Goal: Task Accomplishment & Management: Use online tool/utility

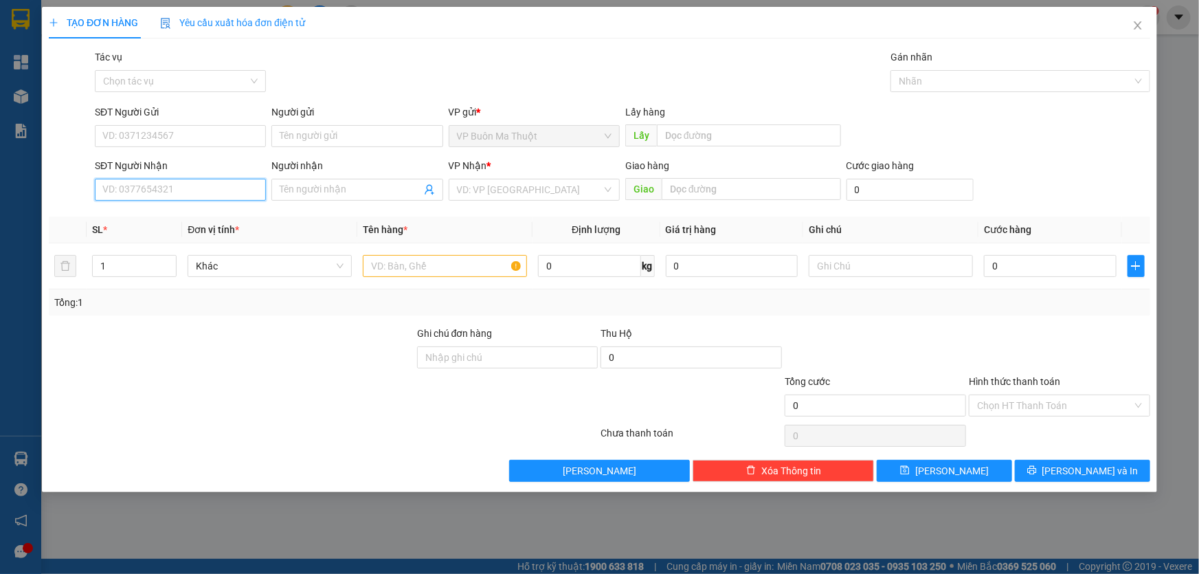
click at [197, 197] on input "SĐT Người Nhận" at bounding box center [180, 190] width 171 height 22
type input "0941077676"
click at [503, 192] on input "search" at bounding box center [529, 189] width 145 height 21
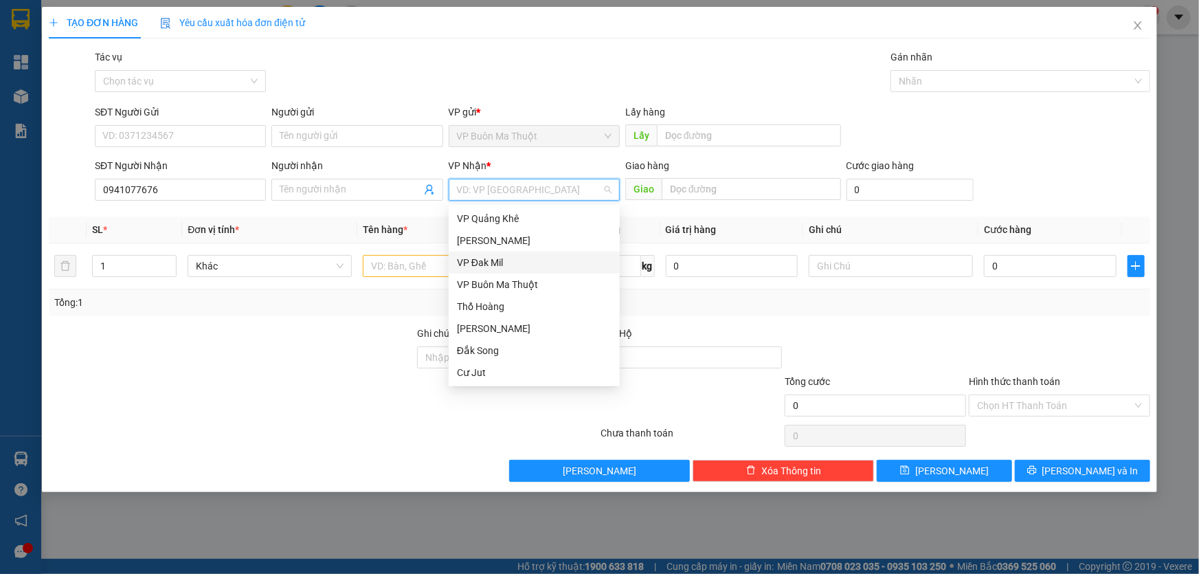
click at [482, 261] on div "VP Đak Mil" at bounding box center [534, 262] width 155 height 15
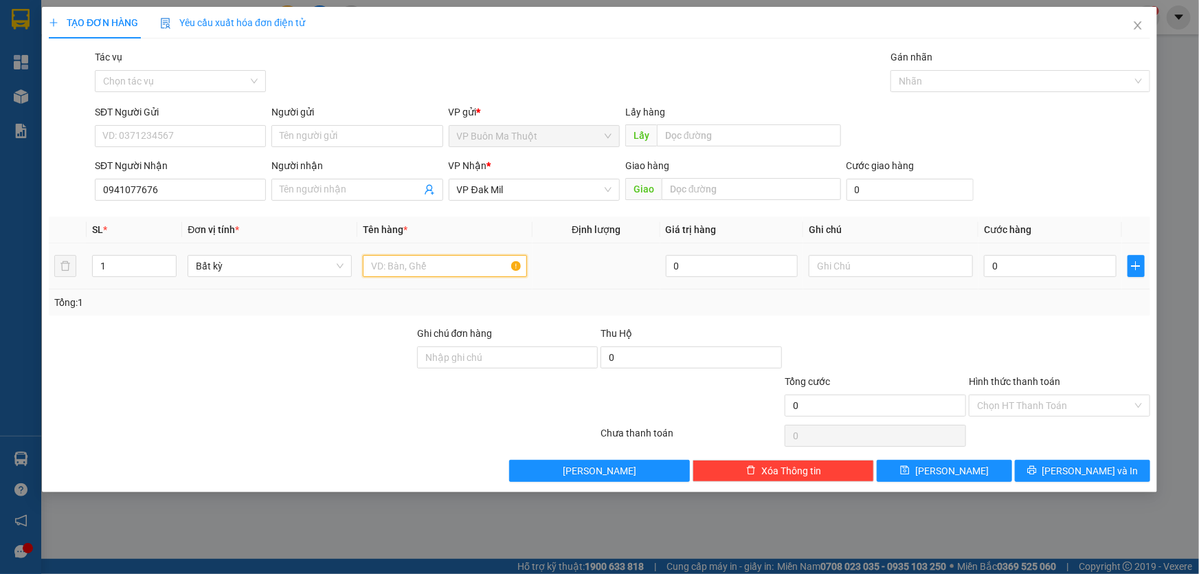
click at [435, 267] on input "text" at bounding box center [445, 266] width 164 height 22
type input "bọc cc ltn"
click at [1080, 267] on input "0" at bounding box center [1050, 266] width 133 height 22
type input "6"
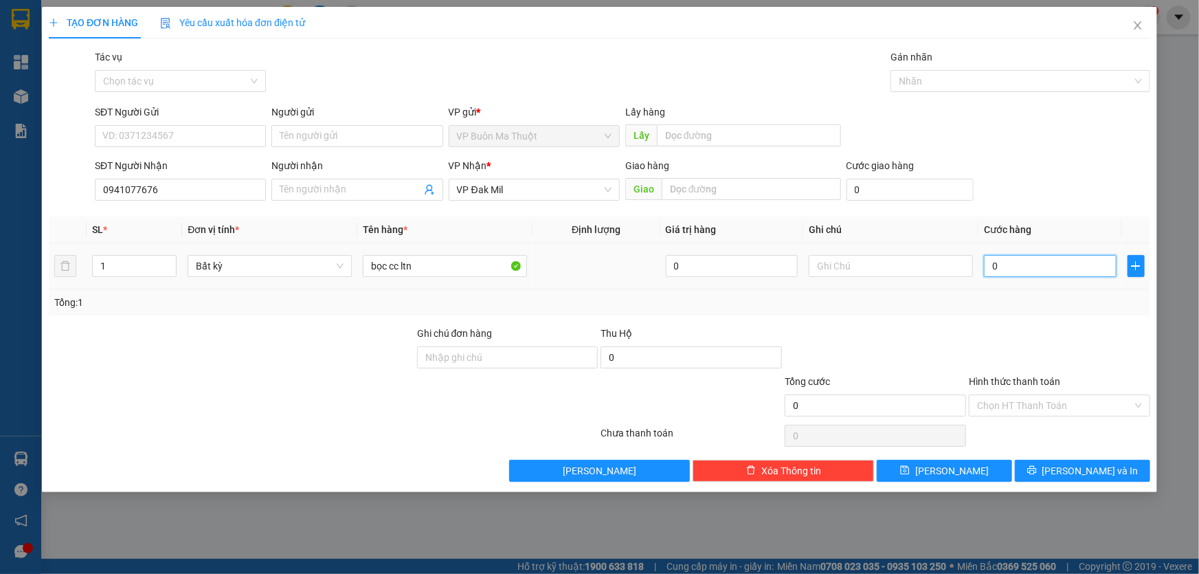
type input "6"
type input "60"
type input "600"
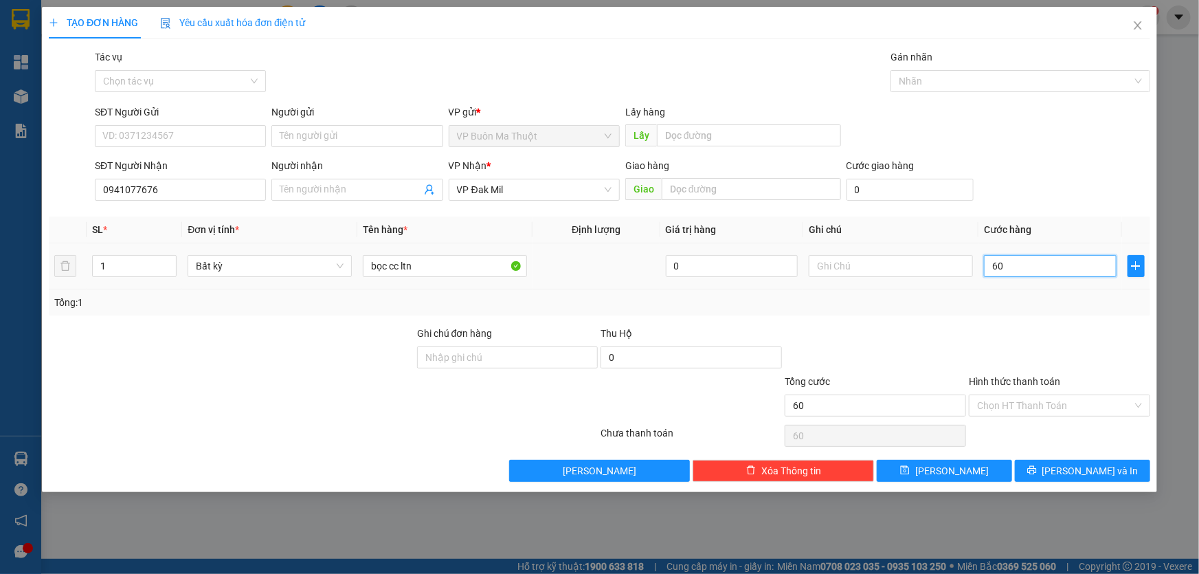
type input "600"
type input "6.000"
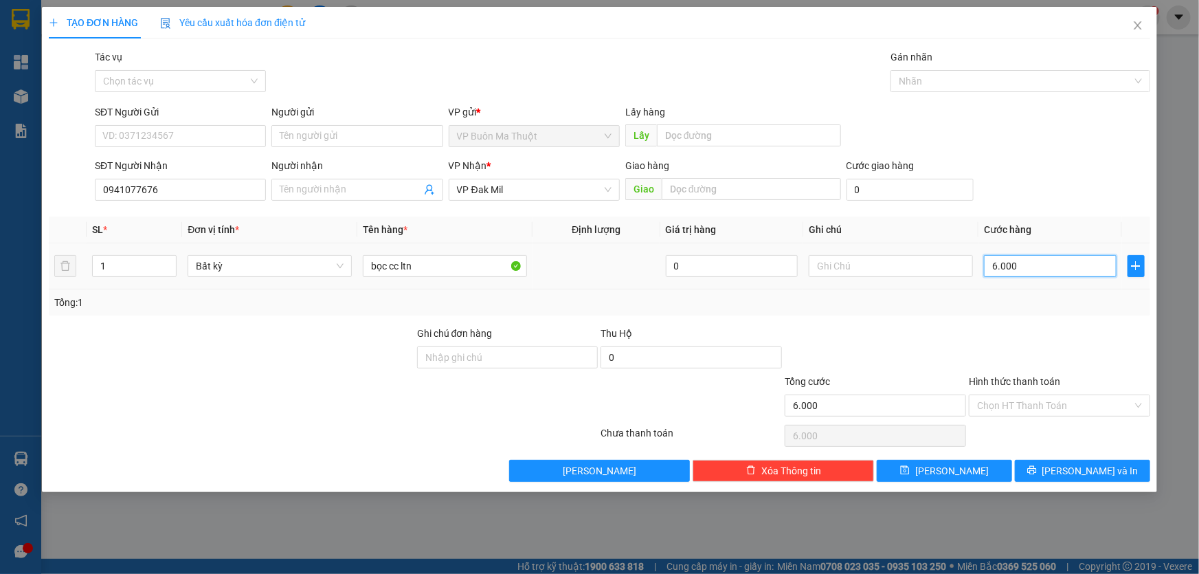
type input "60.000"
click at [966, 461] on button "Lưu" at bounding box center [944, 471] width 135 height 22
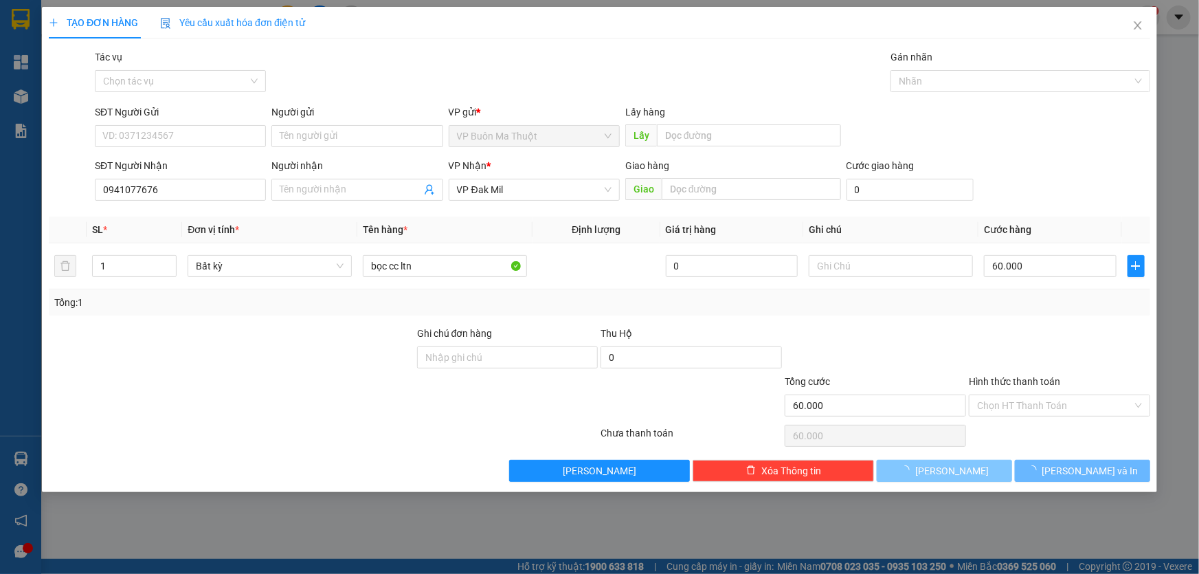
type input "0"
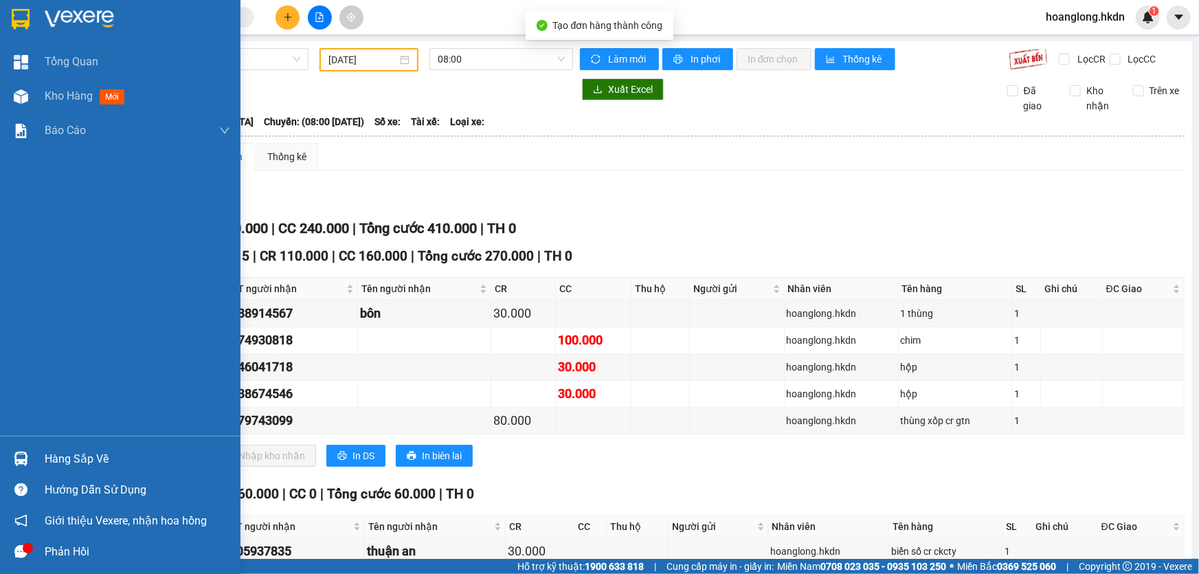
click at [24, 16] on img at bounding box center [21, 19] width 18 height 21
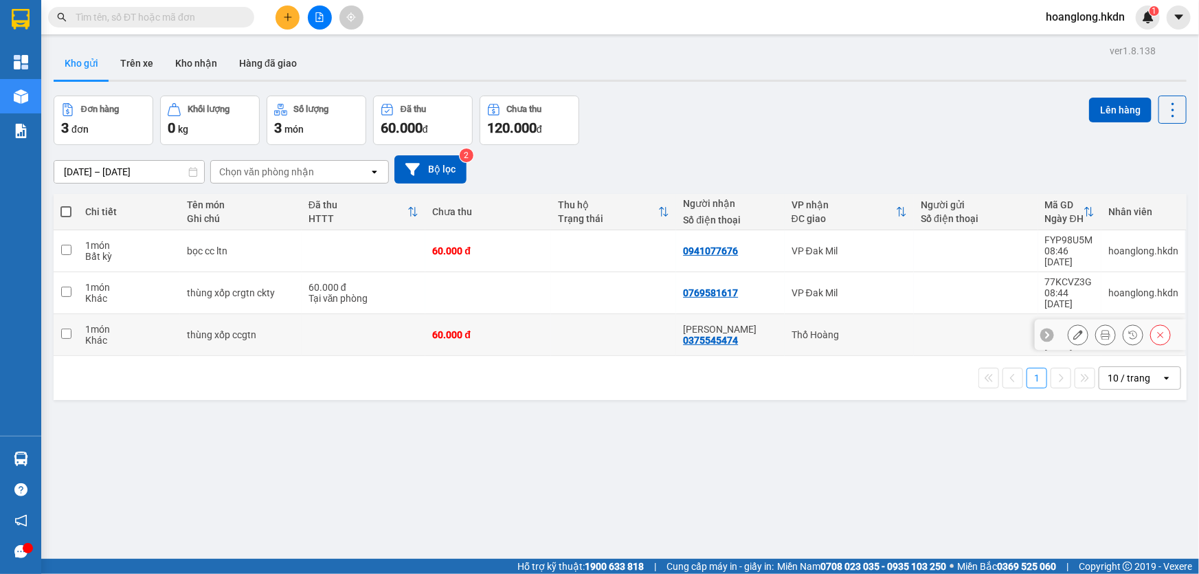
click at [532, 329] on div "60.000 đ" at bounding box center [488, 334] width 112 height 11
checkbox input "true"
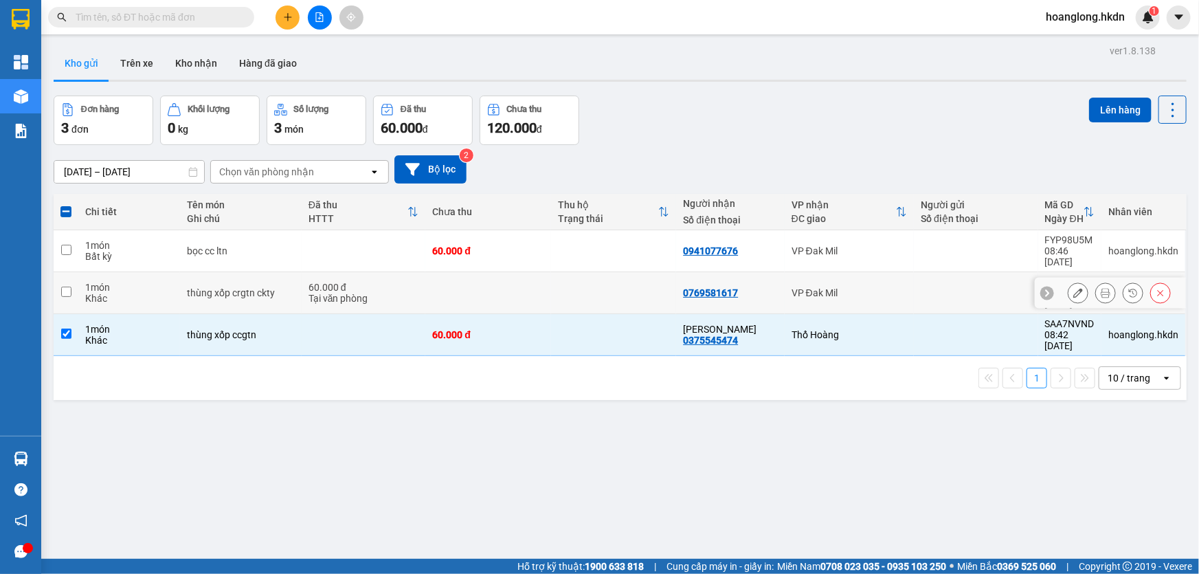
click at [551, 278] on td at bounding box center [614, 293] width 126 height 42
checkbox input "true"
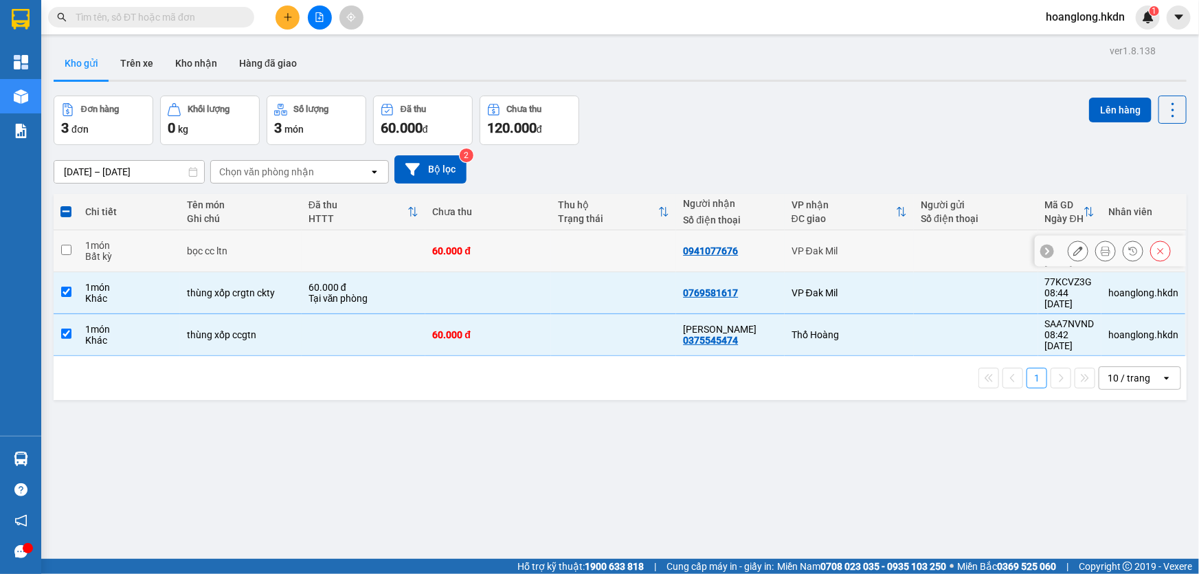
click at [567, 256] on td at bounding box center [614, 251] width 126 height 42
checkbox input "true"
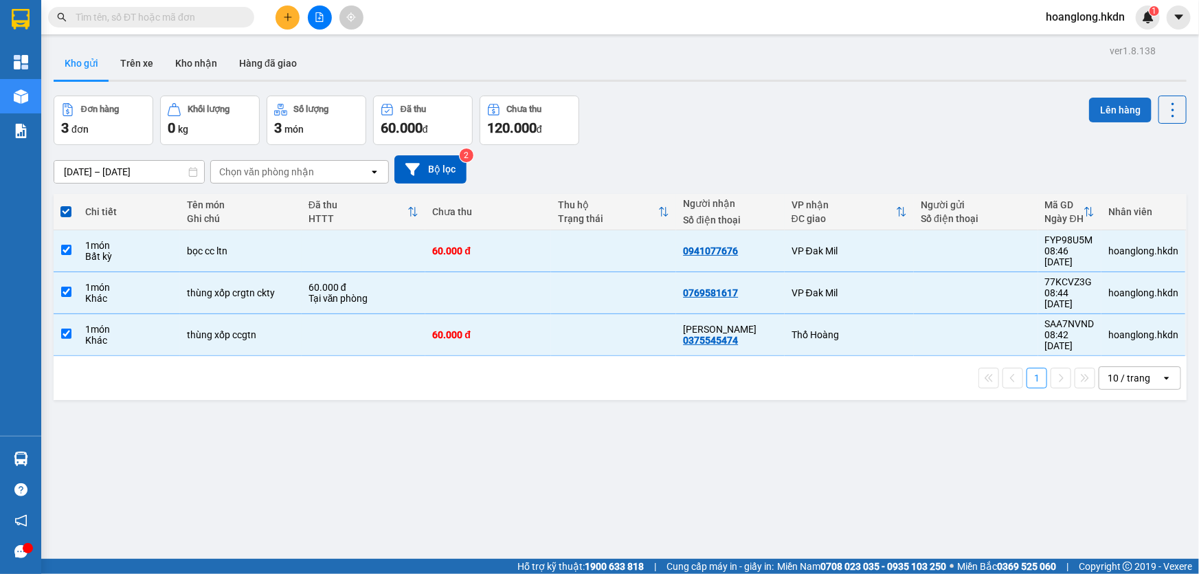
click at [1089, 107] on button "Lên hàng" at bounding box center [1120, 110] width 63 height 25
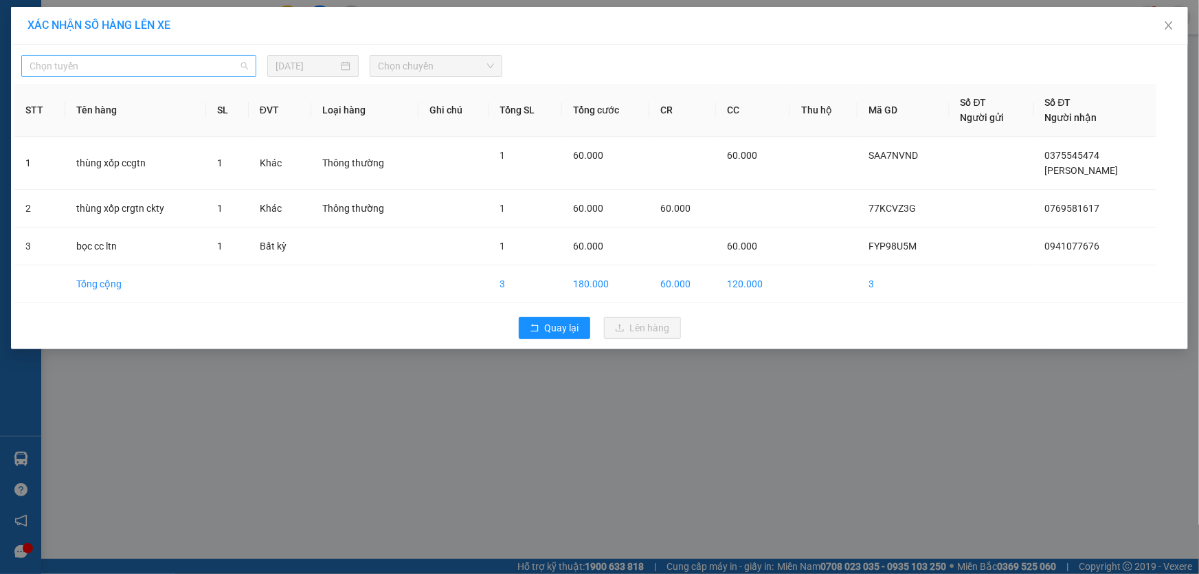
click at [187, 65] on span "Chọn tuyến" at bounding box center [139, 66] width 219 height 21
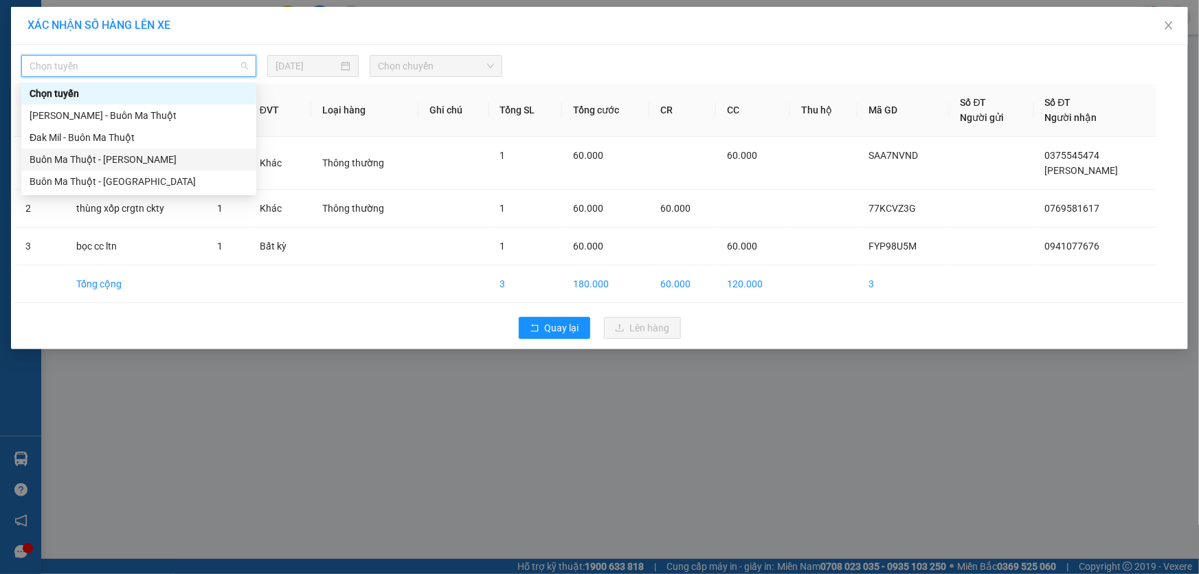
click at [148, 159] on div "Buôn Ma Thuột - [PERSON_NAME]" at bounding box center [139, 159] width 219 height 15
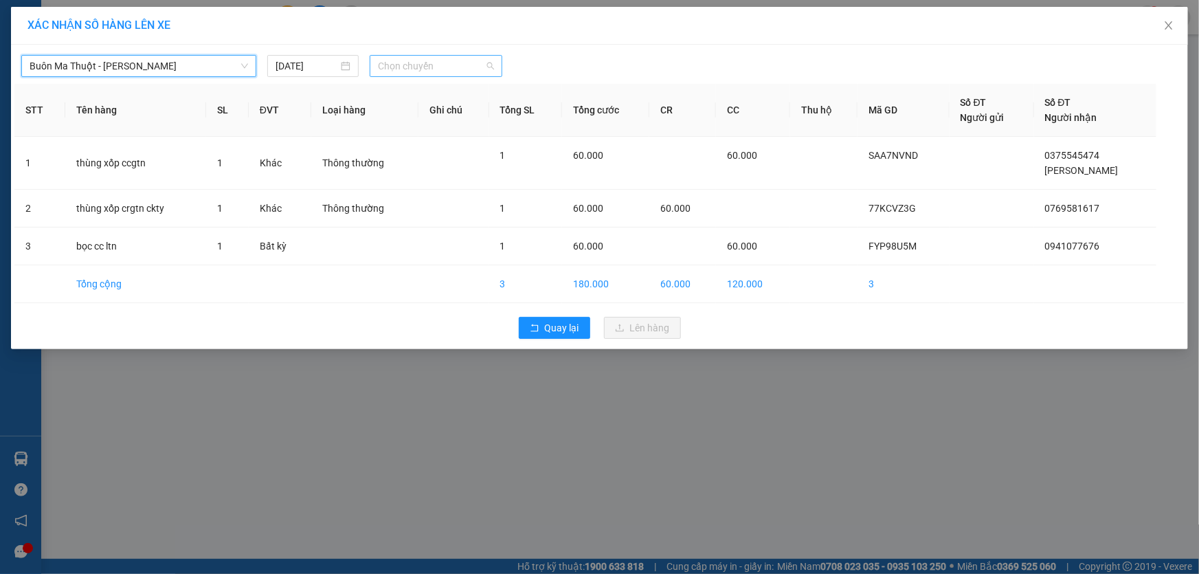
click at [458, 65] on span "Chọn chuyến" at bounding box center [436, 66] width 116 height 21
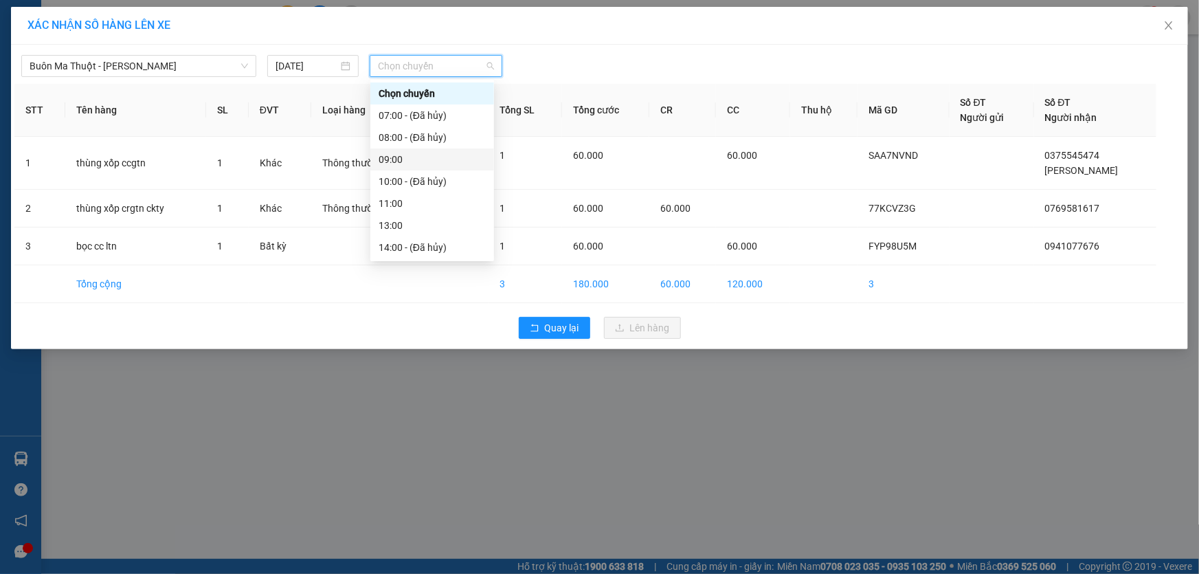
click at [413, 159] on div "09:00" at bounding box center [432, 159] width 107 height 15
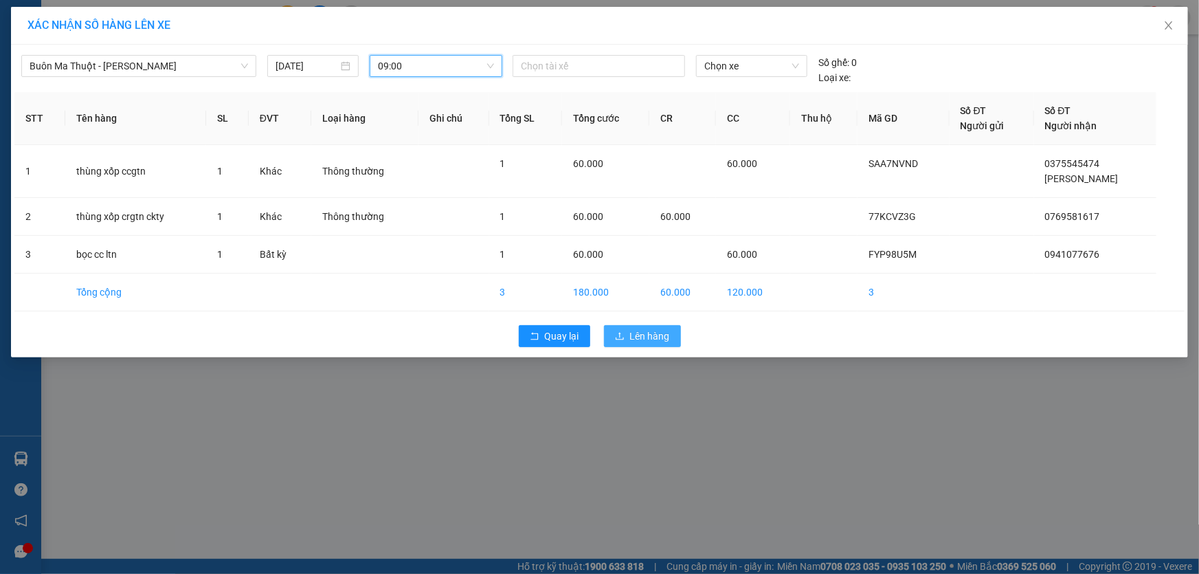
click at [640, 326] on button "Lên hàng" at bounding box center [642, 336] width 77 height 22
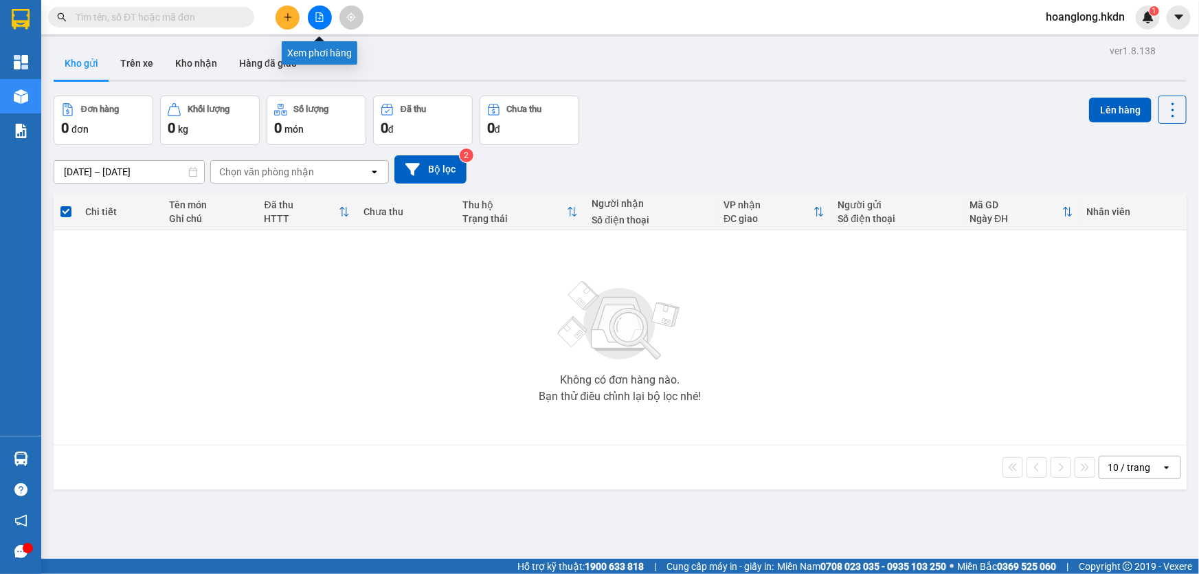
click at [323, 24] on button at bounding box center [320, 17] width 24 height 24
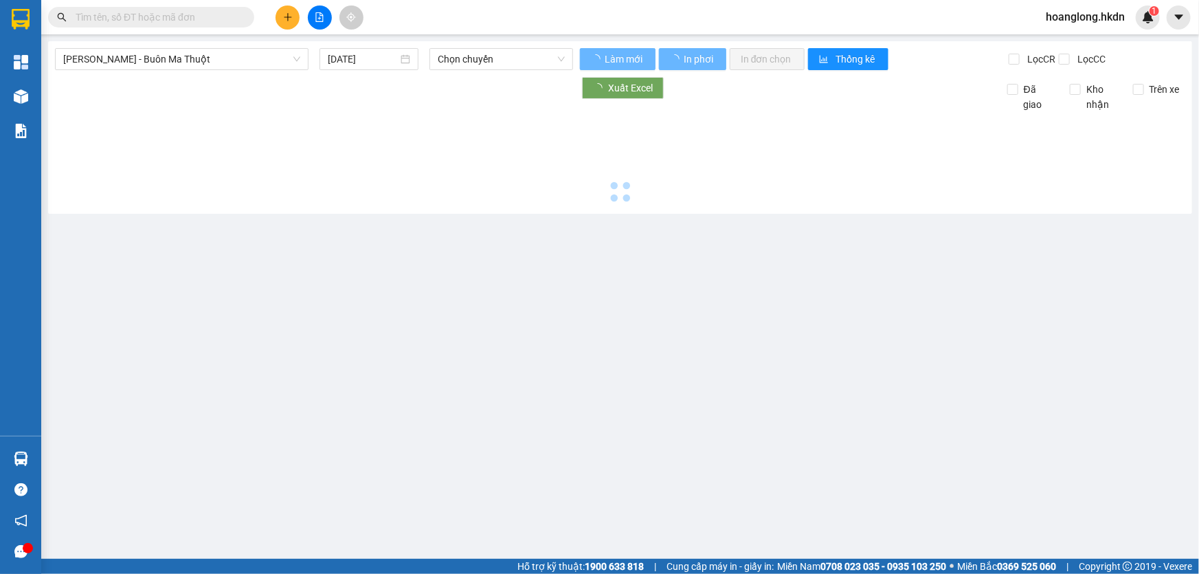
click at [179, 71] on div "[PERSON_NAME] - Buôn Ma Thuột [DATE] Chọn chuyến Làm mới In phơi In đơn chọn Th…" at bounding box center [620, 127] width 1144 height 173
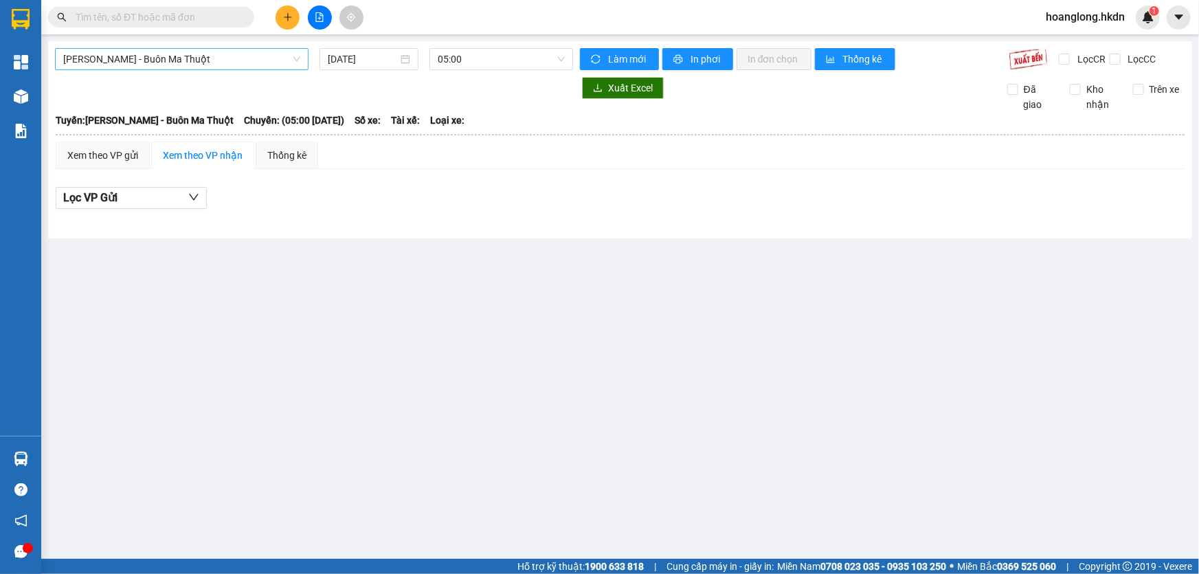
click at [183, 63] on span "[PERSON_NAME] - Buôn Ma Thuột" at bounding box center [181, 59] width 237 height 21
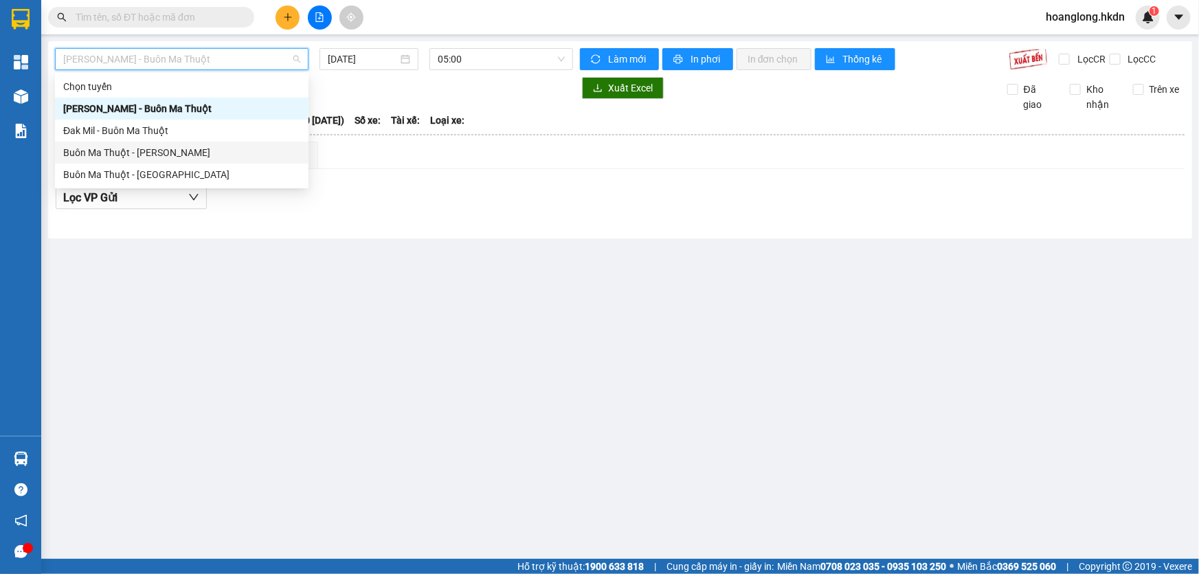
click at [197, 149] on div "Buôn Ma Thuột - [PERSON_NAME]" at bounding box center [181, 152] width 237 height 15
type input "[DATE]"
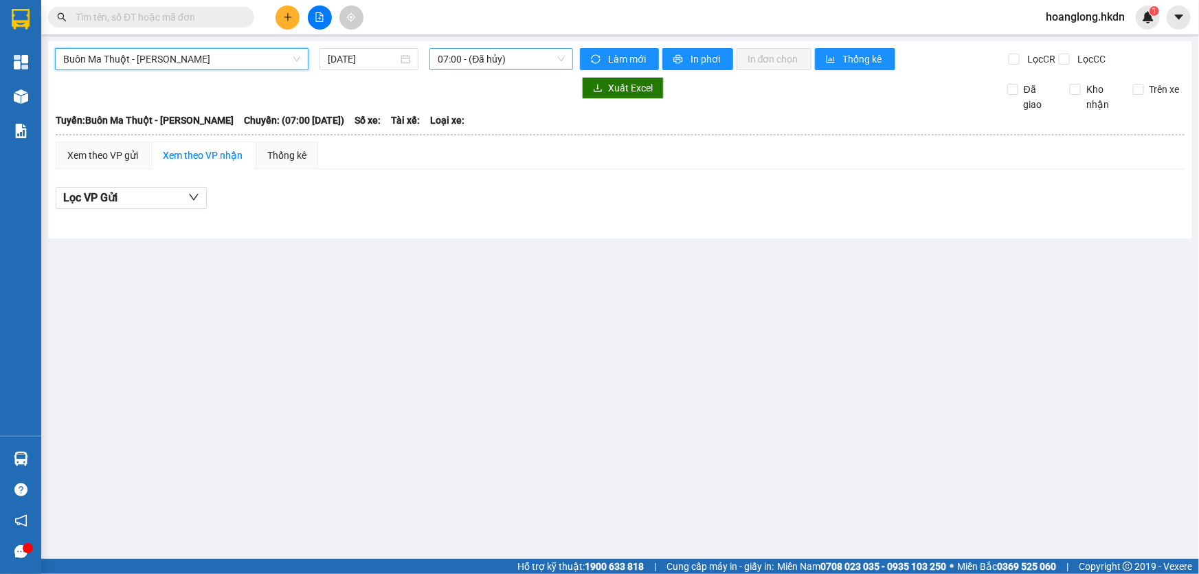
click at [467, 59] on span "07:00 - (Đã hủy)" at bounding box center [501, 59] width 127 height 21
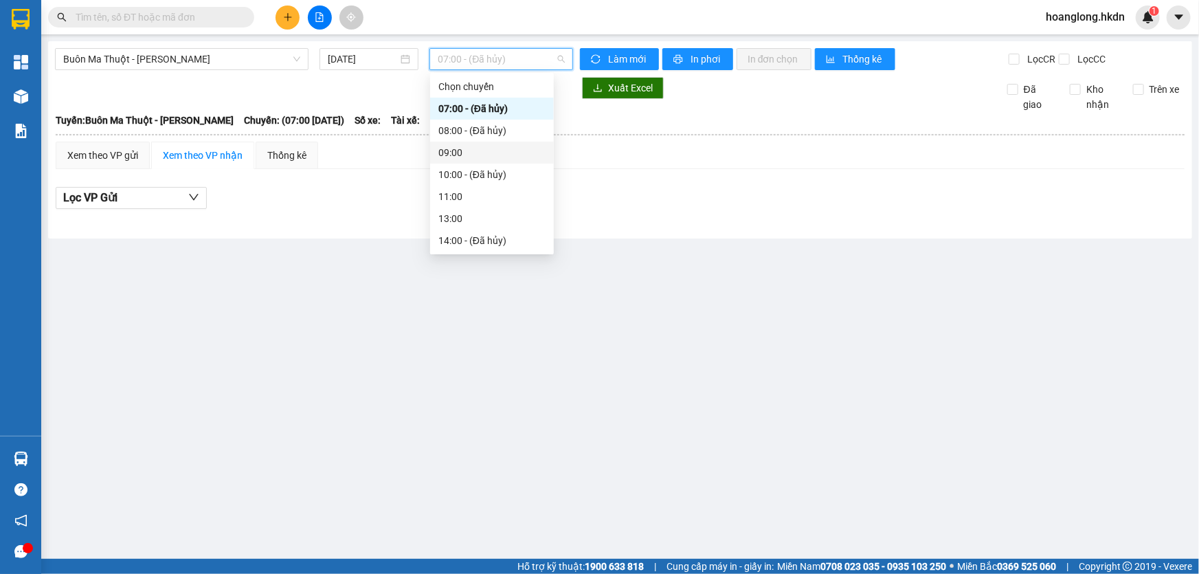
click at [467, 157] on div "09:00" at bounding box center [491, 152] width 107 height 15
